Goal: Task Accomplishment & Management: Manage account settings

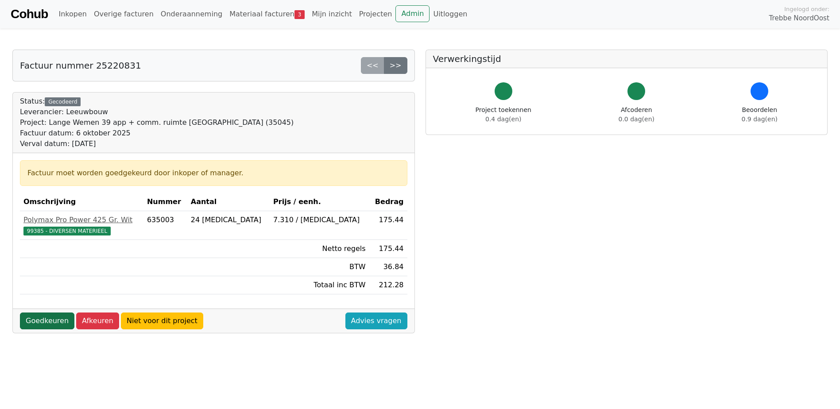
click at [53, 324] on link "Goedkeuren" at bounding box center [47, 321] width 54 height 17
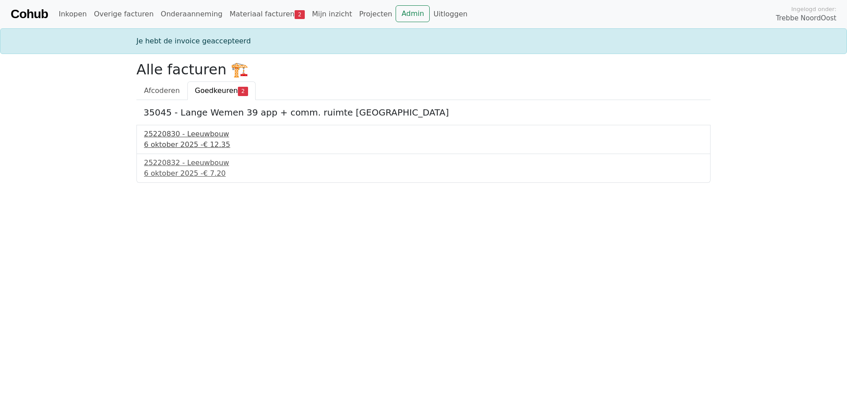
click at [151, 132] on div "25220830 - Leeuwbouw" at bounding box center [423, 134] width 559 height 11
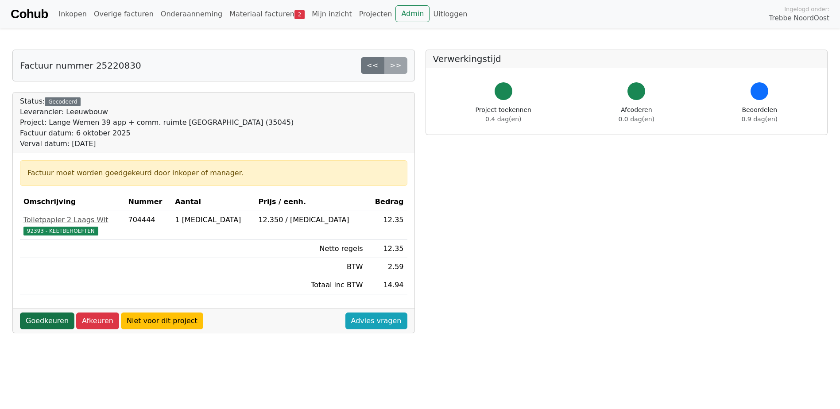
click at [39, 314] on link "Goedkeuren" at bounding box center [47, 321] width 54 height 17
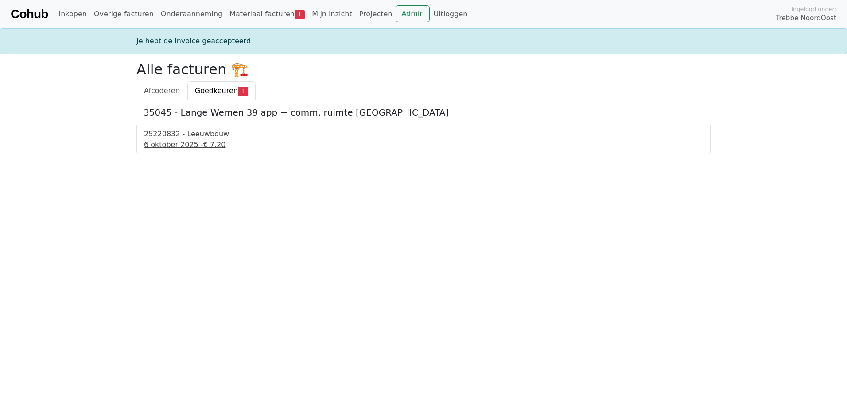
click at [157, 141] on div "[DATE] - € 7.20" at bounding box center [423, 144] width 559 height 11
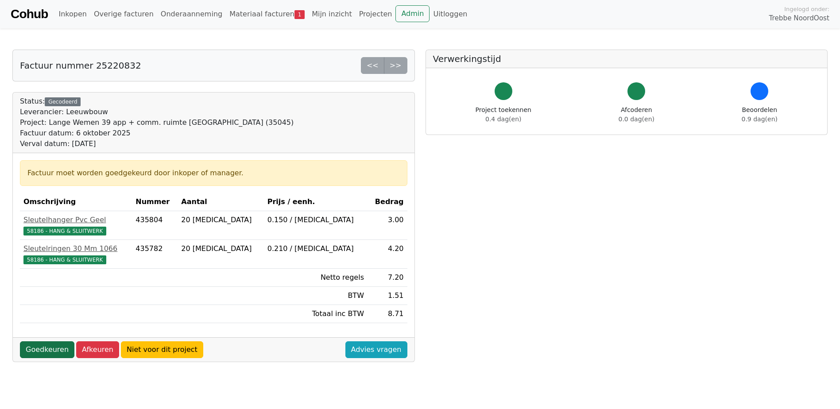
click at [48, 351] on link "Goedkeuren" at bounding box center [47, 349] width 54 height 17
